Goal: Task Accomplishment & Management: Use online tool/utility

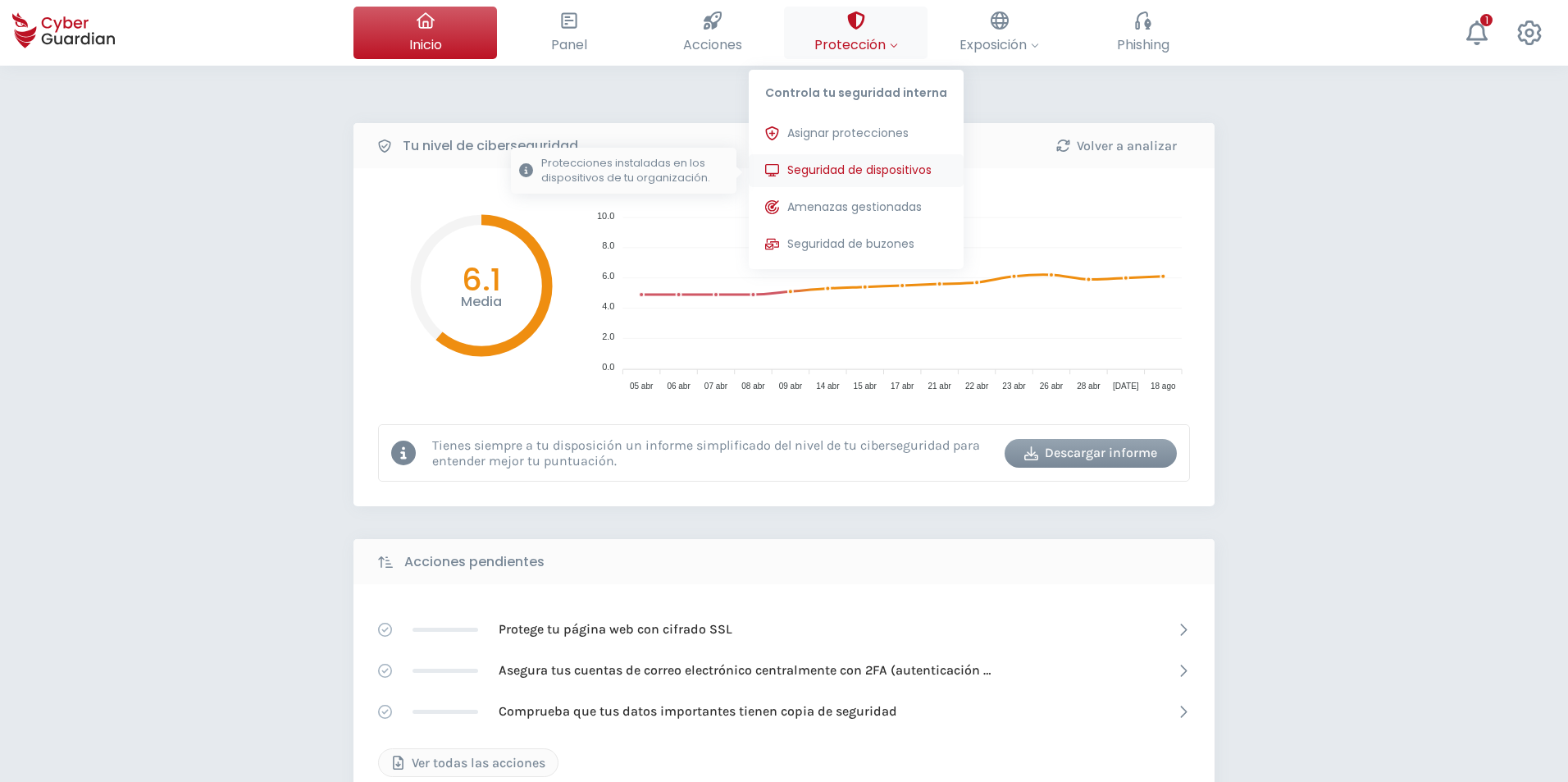
click at [847, 169] on span "Seguridad de dispositivos" at bounding box center [860, 171] width 144 height 18
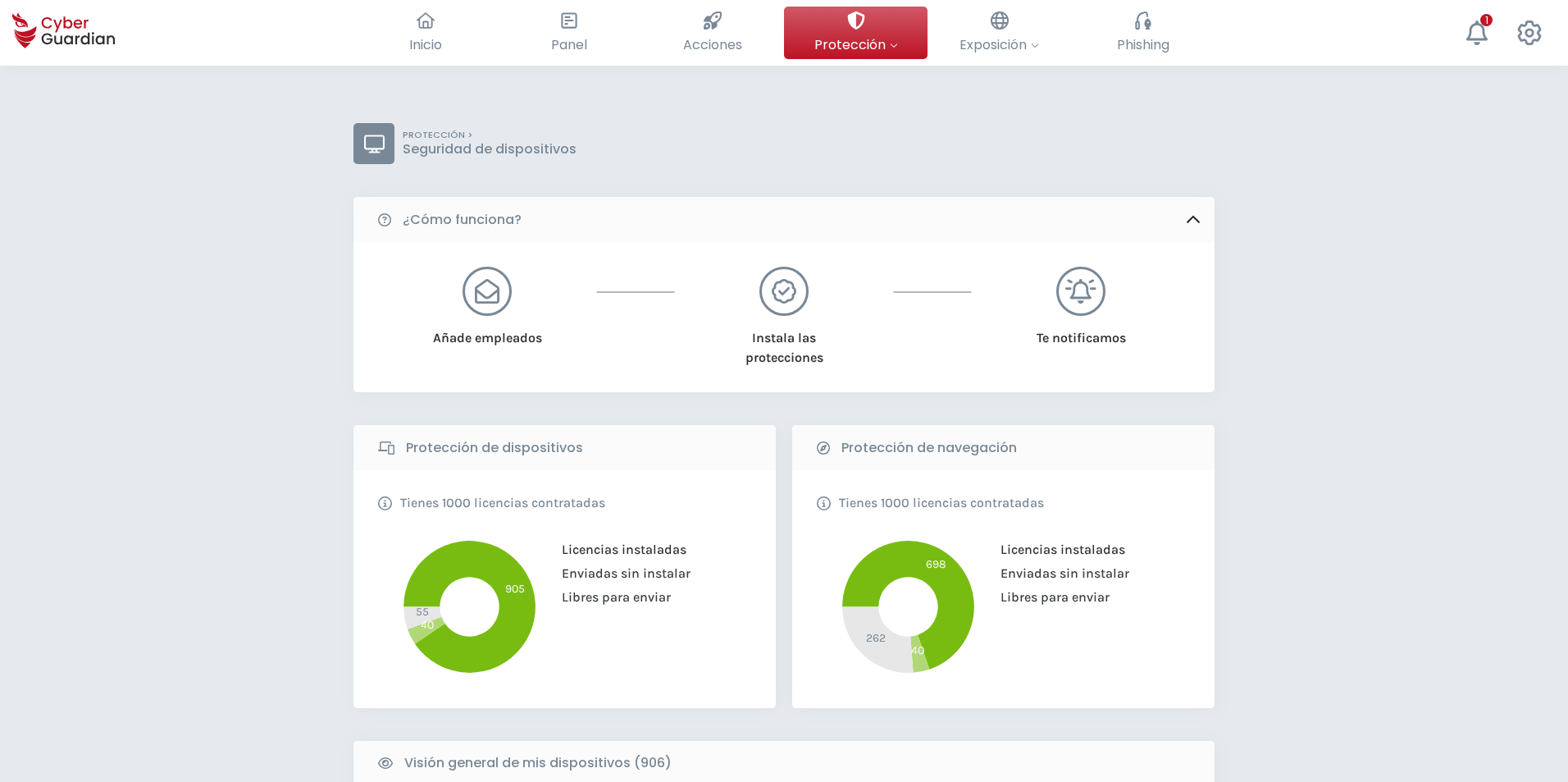
scroll to position [329, 0]
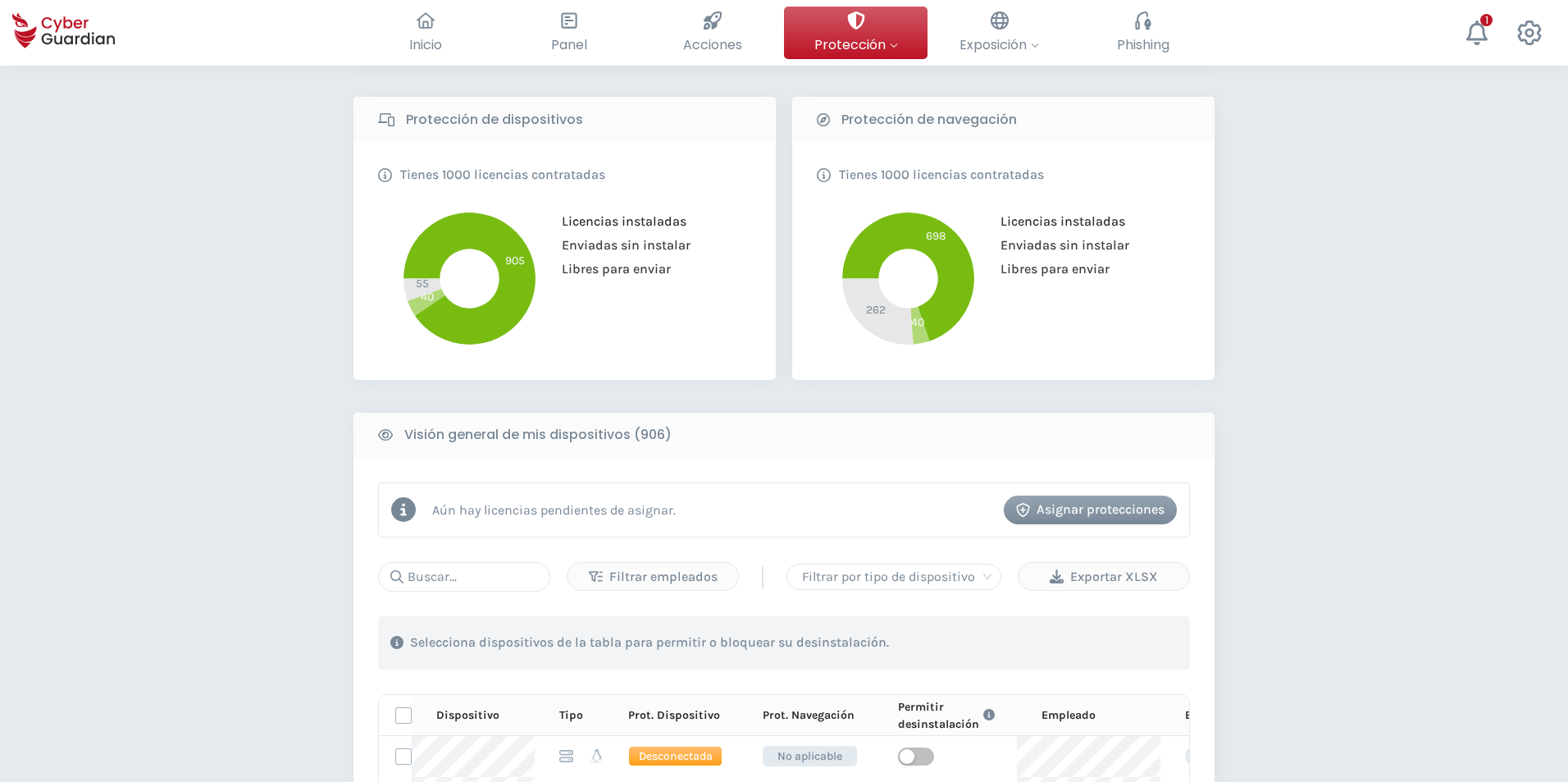
click at [458, 569] on input "text" at bounding box center [464, 576] width 172 height 29
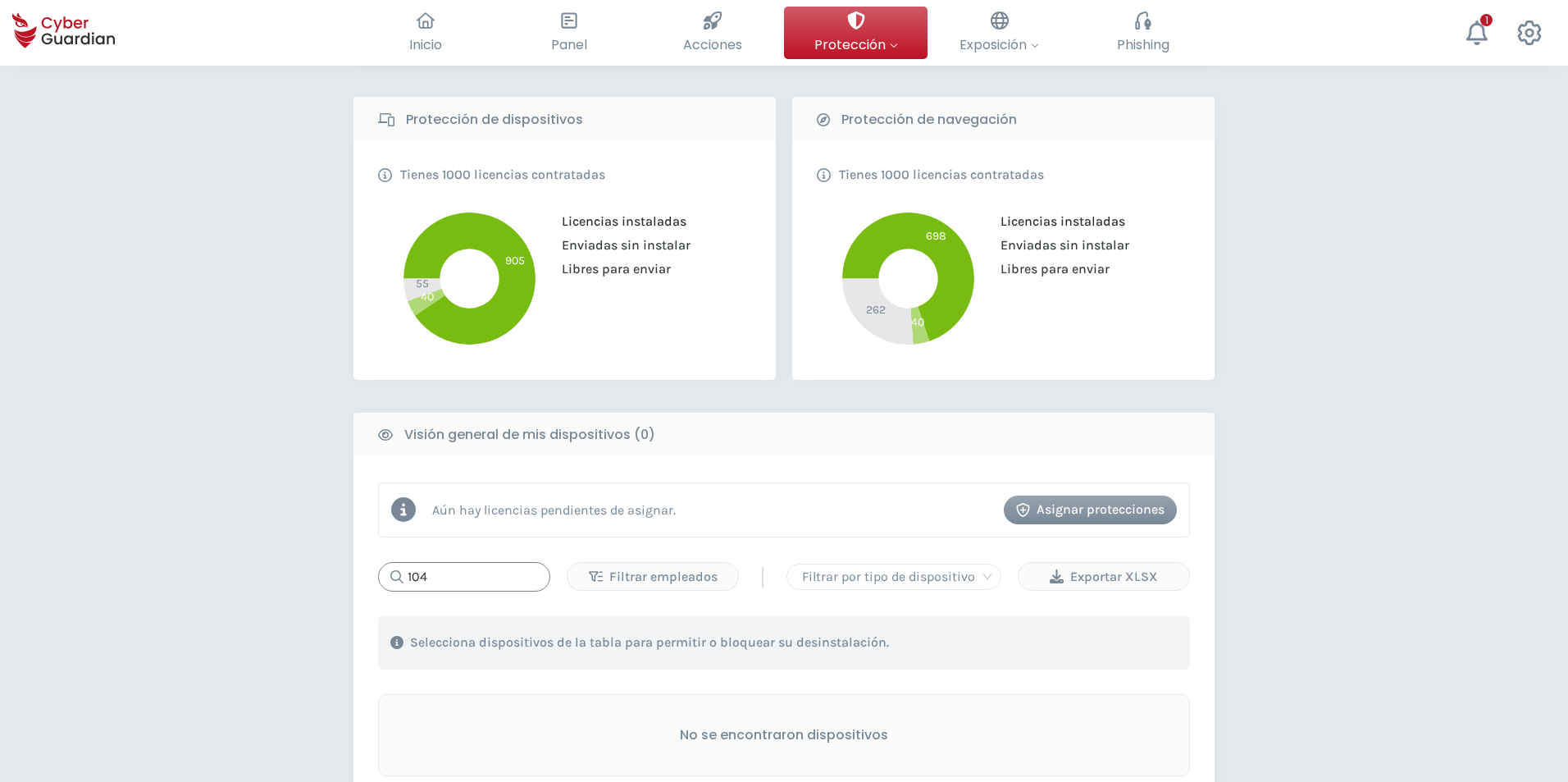
scroll to position [411, 0]
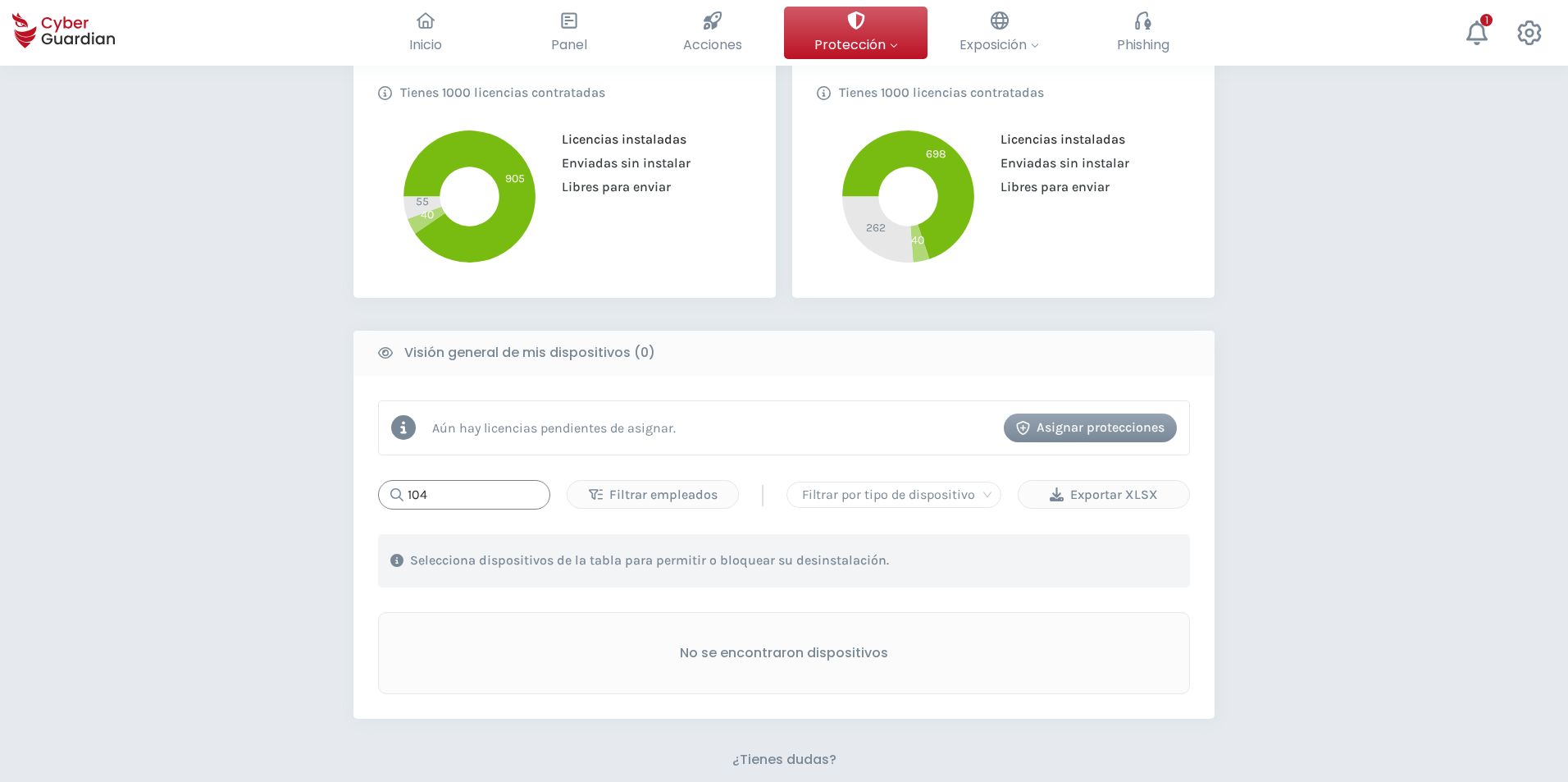
type input "104"
